Goal: Task Accomplishment & Management: Use online tool/utility

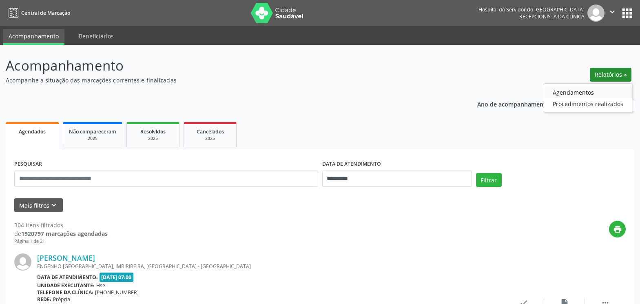
click at [575, 91] on link "Agendamentos" at bounding box center [588, 91] width 88 height 11
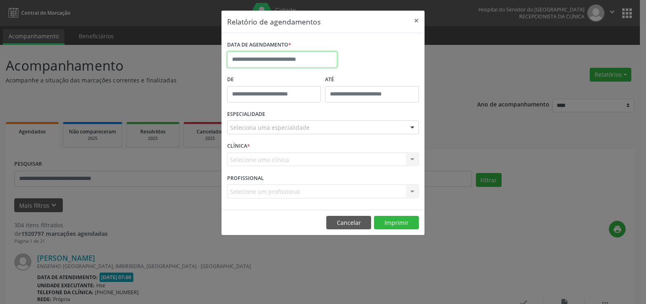
click at [324, 62] on input "text" at bounding box center [282, 59] width 110 height 16
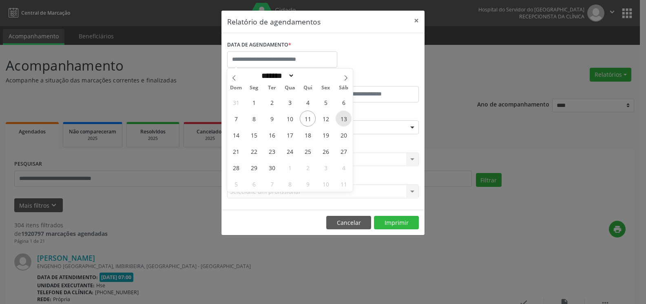
click at [344, 121] on span "13" at bounding box center [343, 118] width 16 height 16
type input "**********"
click at [344, 121] on span "13" at bounding box center [343, 118] width 16 height 16
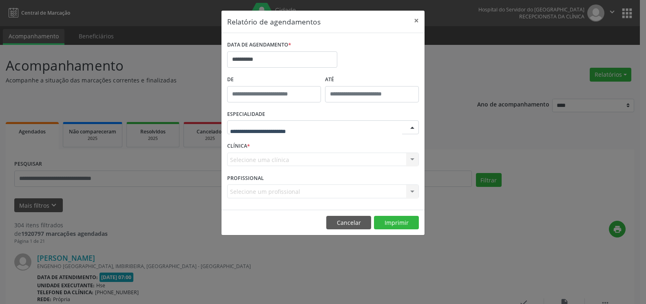
click at [345, 122] on div at bounding box center [323, 127] width 192 height 14
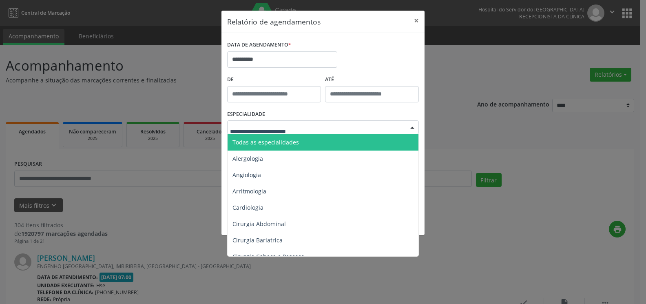
click at [342, 139] on span "Todas as especialidades" at bounding box center [323, 142] width 192 height 16
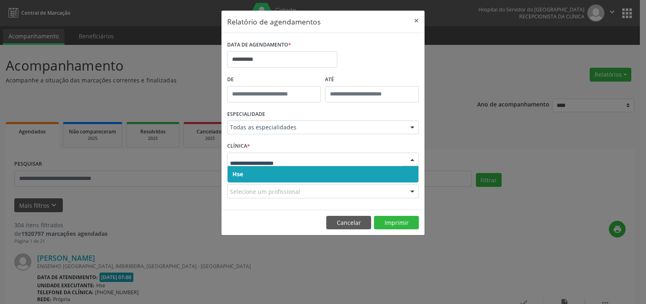
click at [339, 176] on span "Hse" at bounding box center [322, 174] width 191 height 16
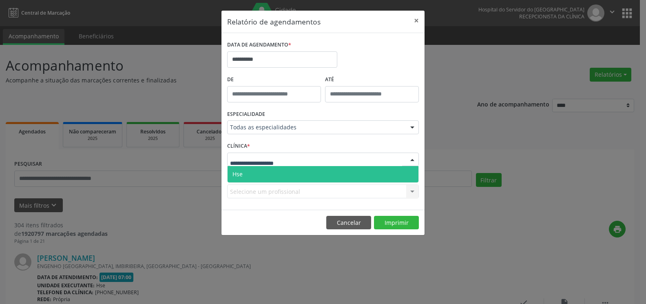
click at [340, 161] on div at bounding box center [323, 159] width 192 height 14
click at [339, 172] on span "Hse" at bounding box center [322, 174] width 191 height 16
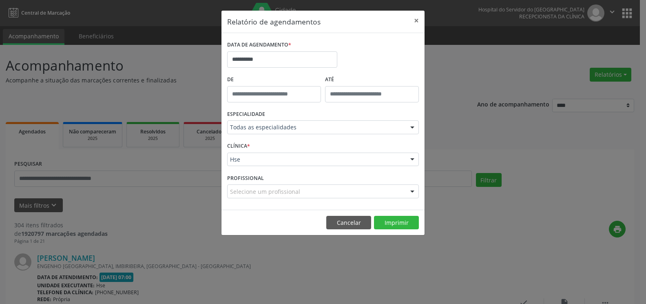
click at [334, 191] on div "Selecione um profissional" at bounding box center [323, 191] width 192 height 14
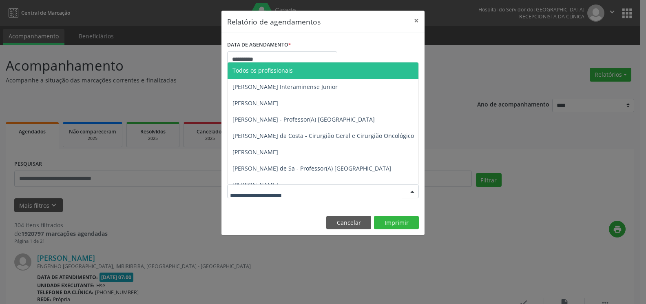
click at [316, 67] on span "Todos os profissionais" at bounding box center [364, 70] width 274 height 16
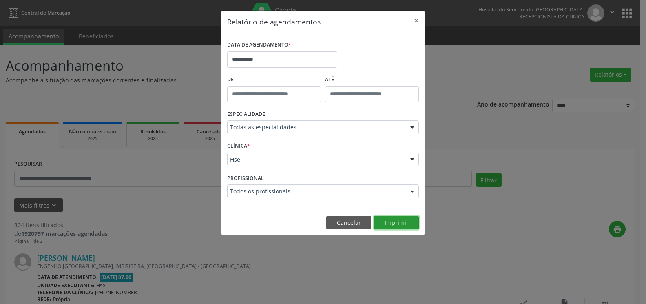
click at [395, 225] on button "Imprimir" at bounding box center [396, 223] width 45 height 14
click at [413, 19] on button "×" at bounding box center [416, 21] width 16 height 20
